Goal: Transaction & Acquisition: Download file/media

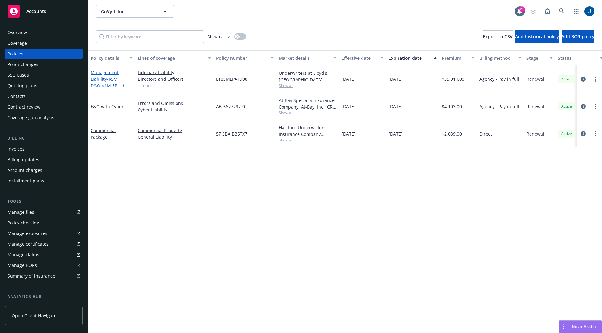
click at [105, 79] on link "Management Liability - $5M D&O-$1M EPL- $1M FID" at bounding box center [111, 83] width 41 height 26
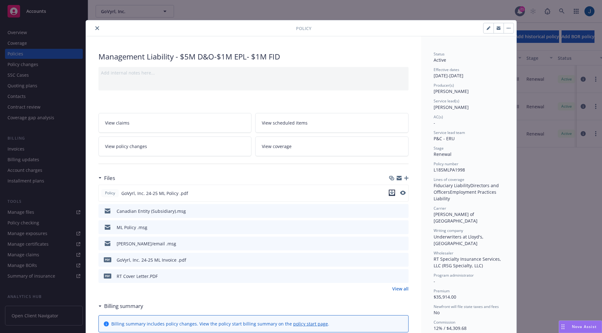
click at [392, 192] on icon "download file" at bounding box center [391, 193] width 5 height 5
